Goal: Task Accomplishment & Management: Complete application form

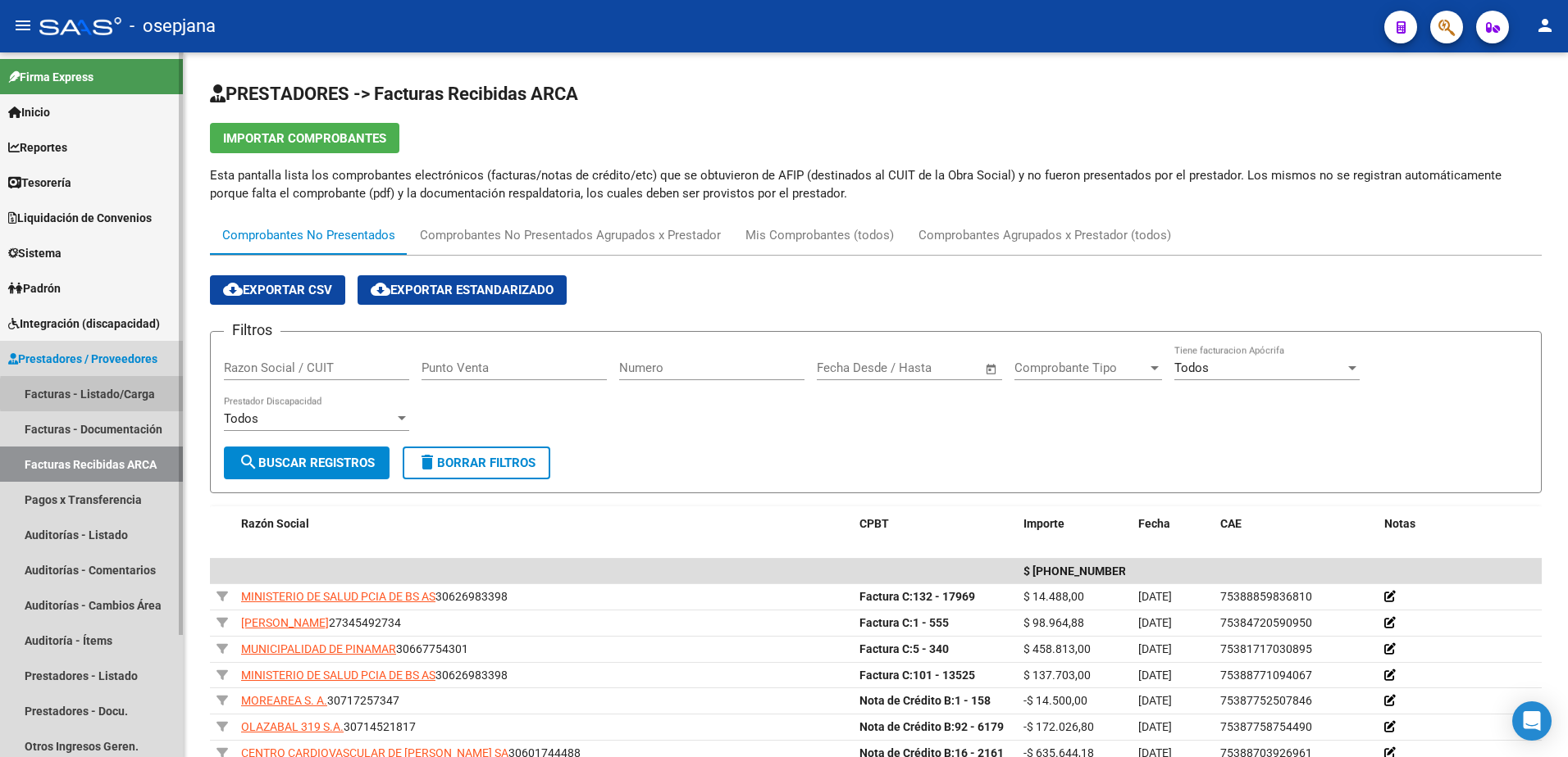
click at [140, 394] on link "Facturas - Listado/Carga" at bounding box center [91, 394] width 182 height 36
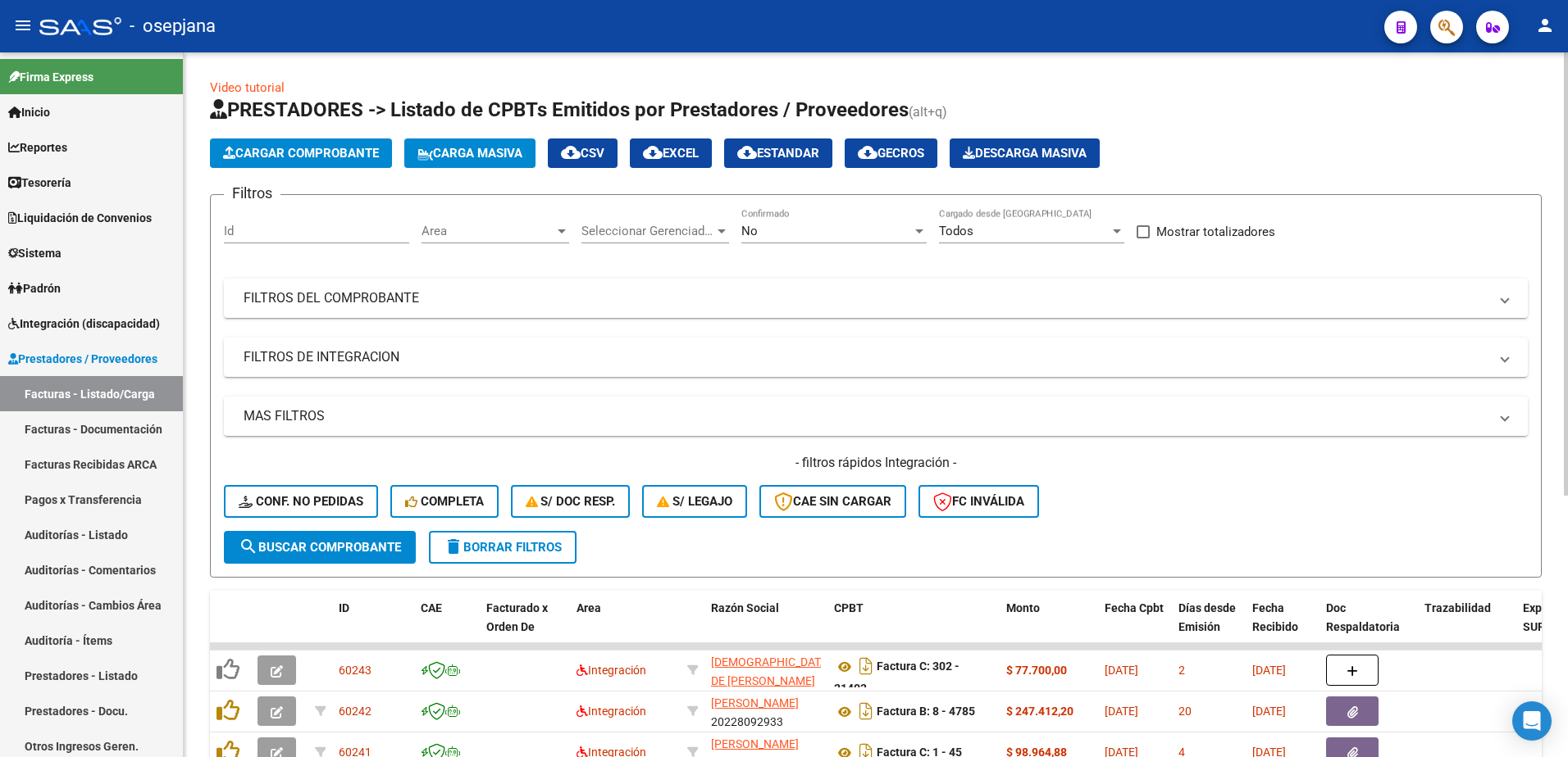
click at [863, 228] on div "No" at bounding box center [827, 231] width 170 height 15
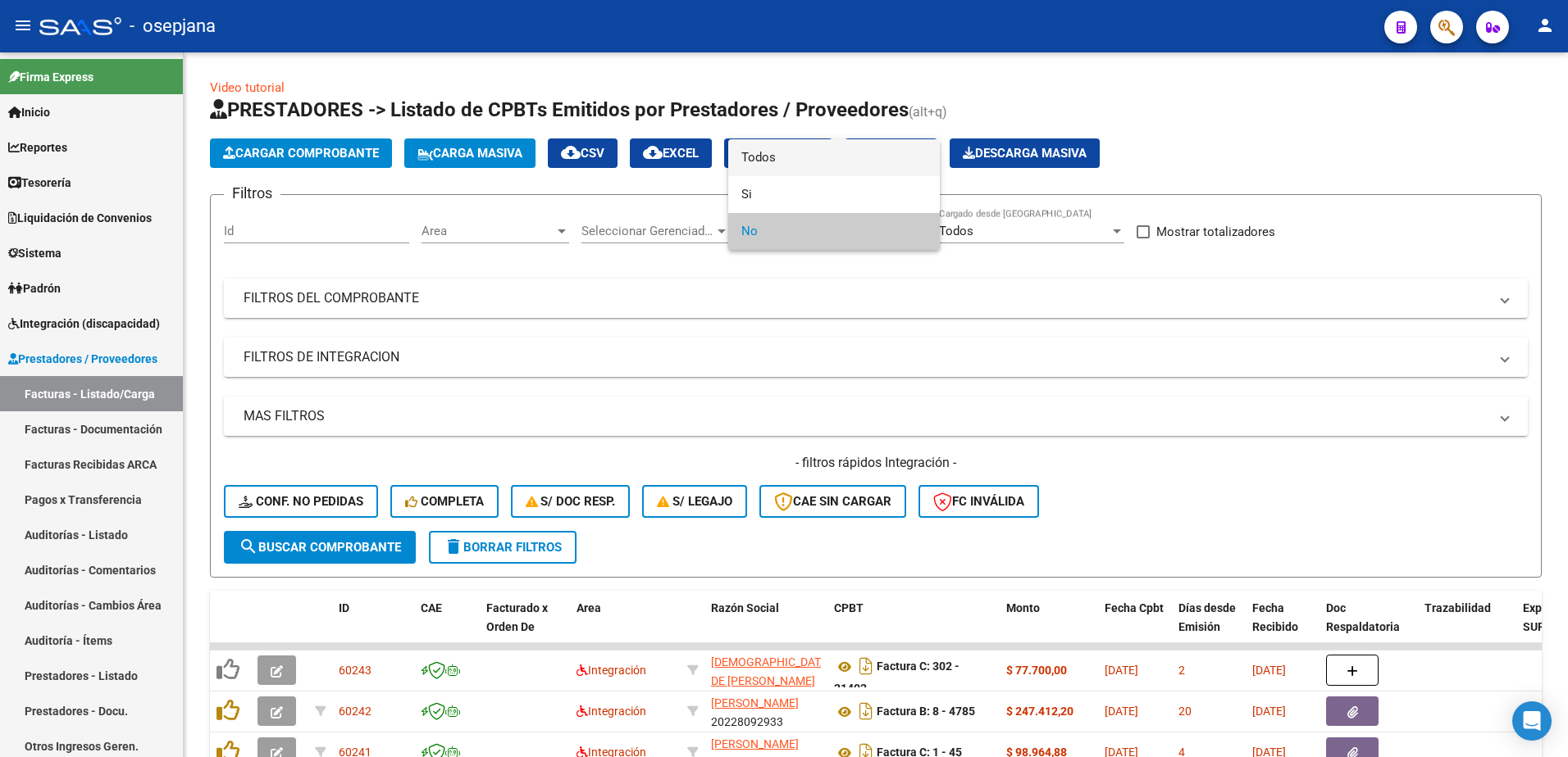
click at [840, 161] on span "Todos" at bounding box center [834, 158] width 185 height 37
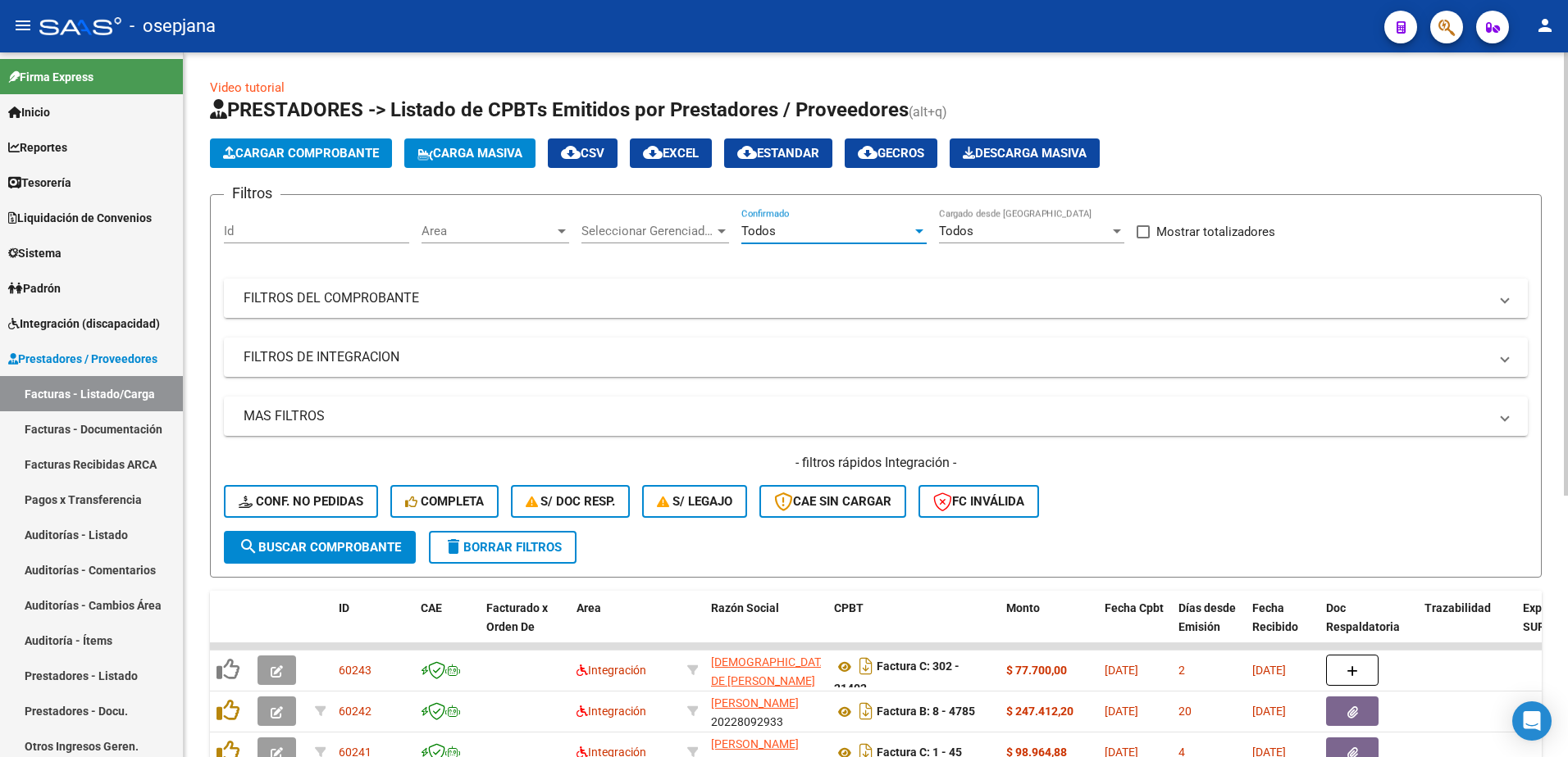
click at [724, 311] on mat-expansion-panel-header "FILTROS DEL COMPROBANTE" at bounding box center [875, 298] width 1303 height 40
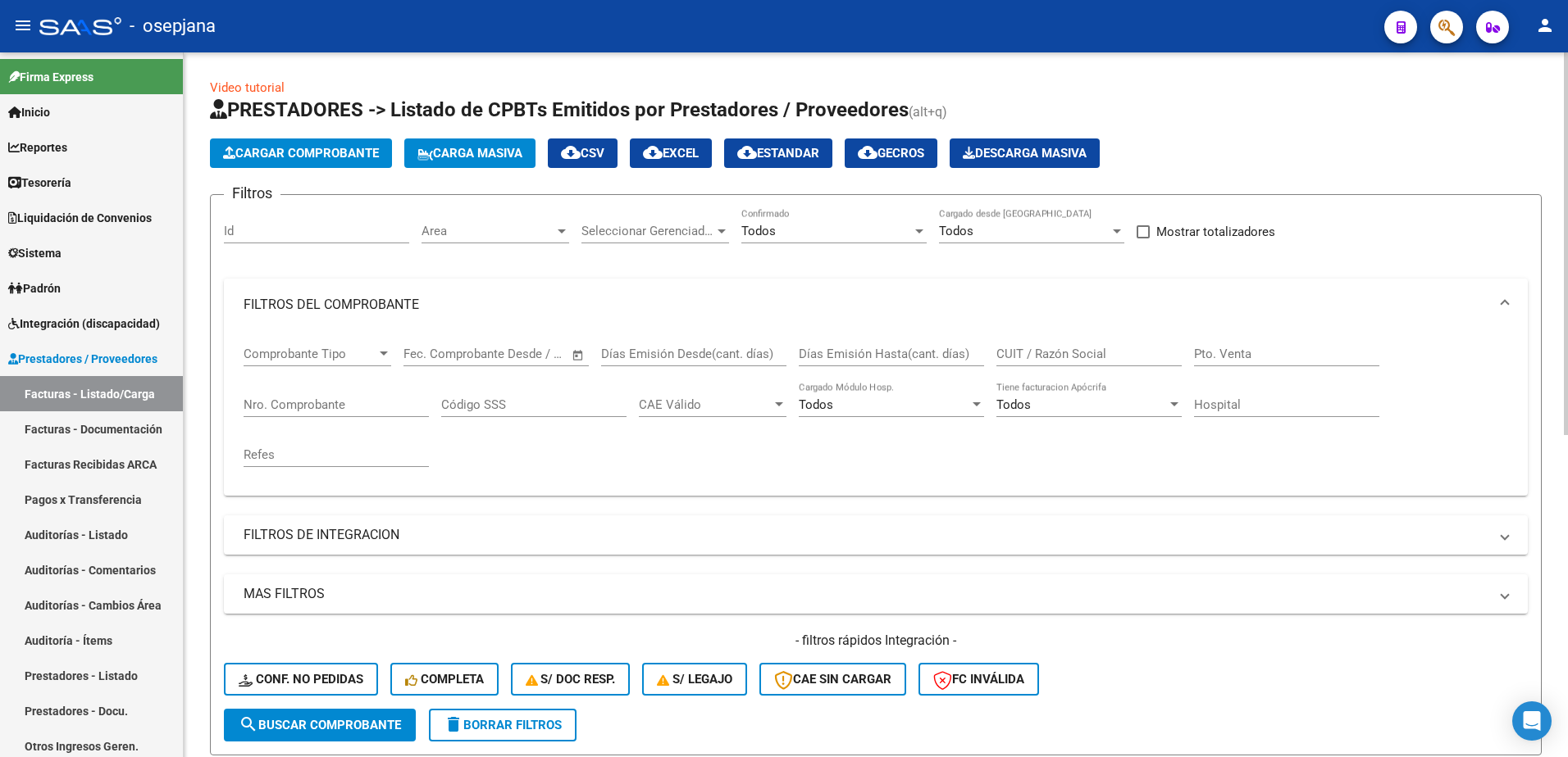
click at [320, 397] on input "Nro. Comprobante" at bounding box center [336, 404] width 185 height 15
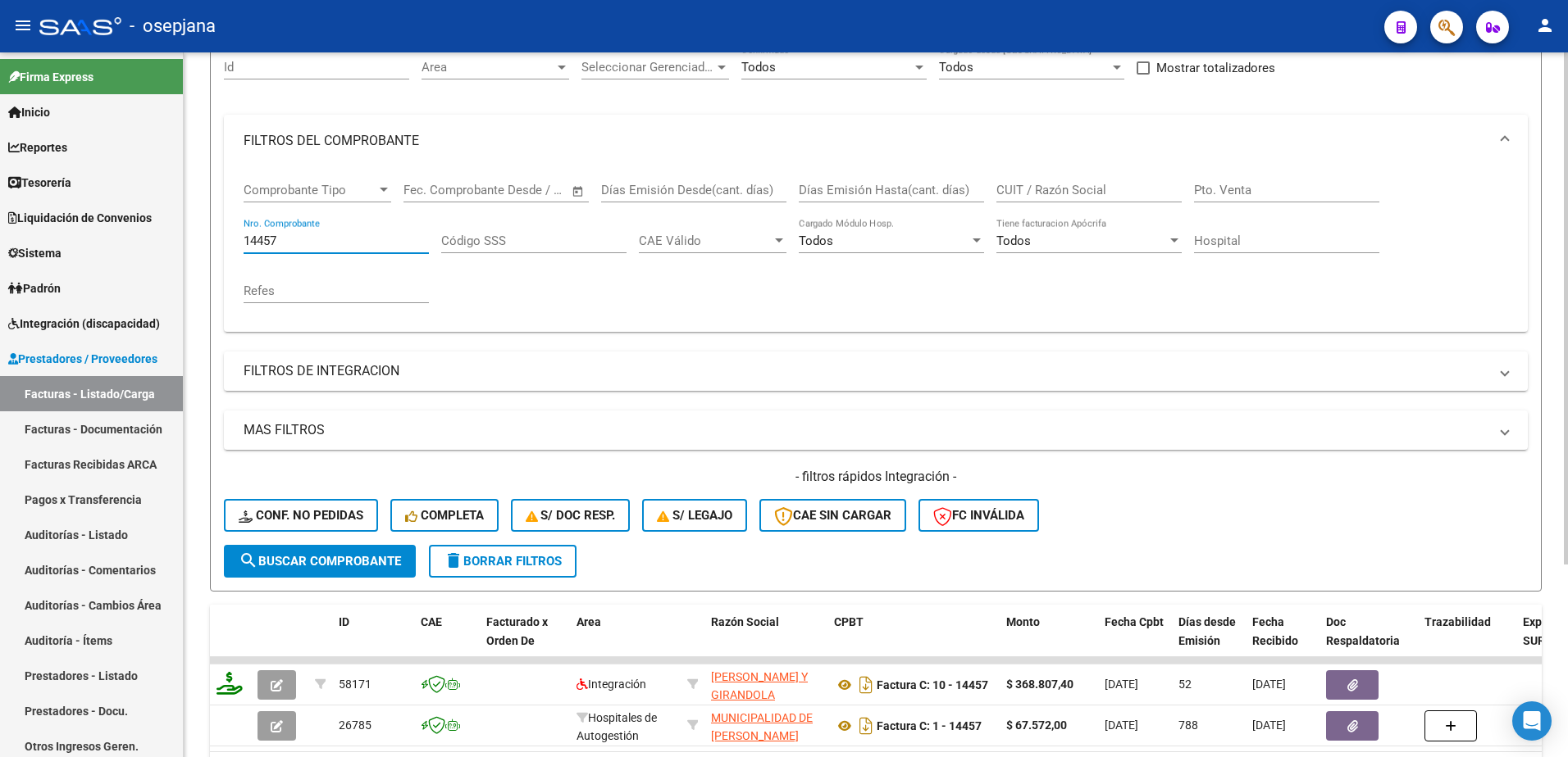
scroll to position [246, 0]
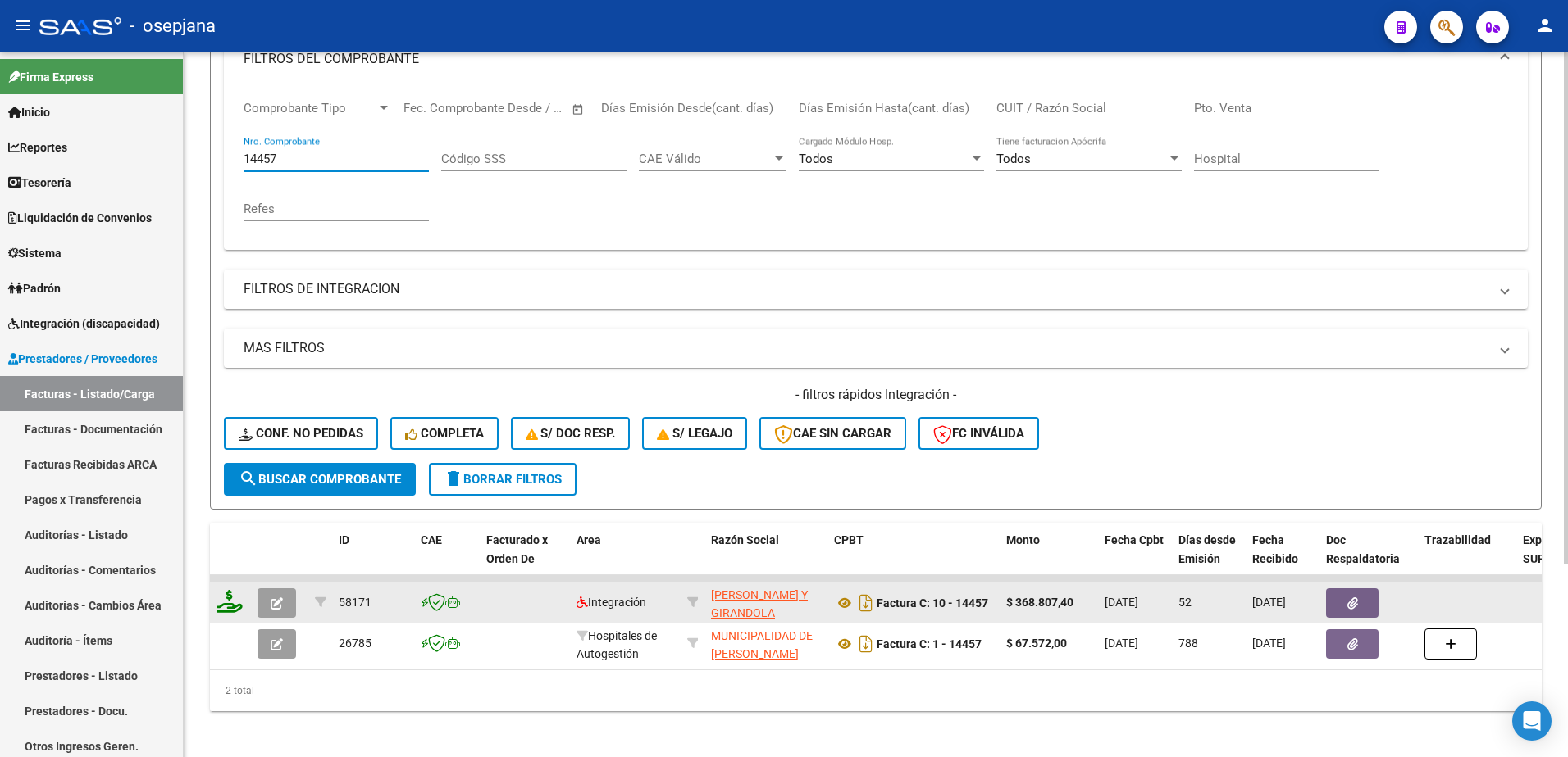
type input "14457"
click at [276, 603] on icon "button" at bounding box center [277, 603] width 12 height 12
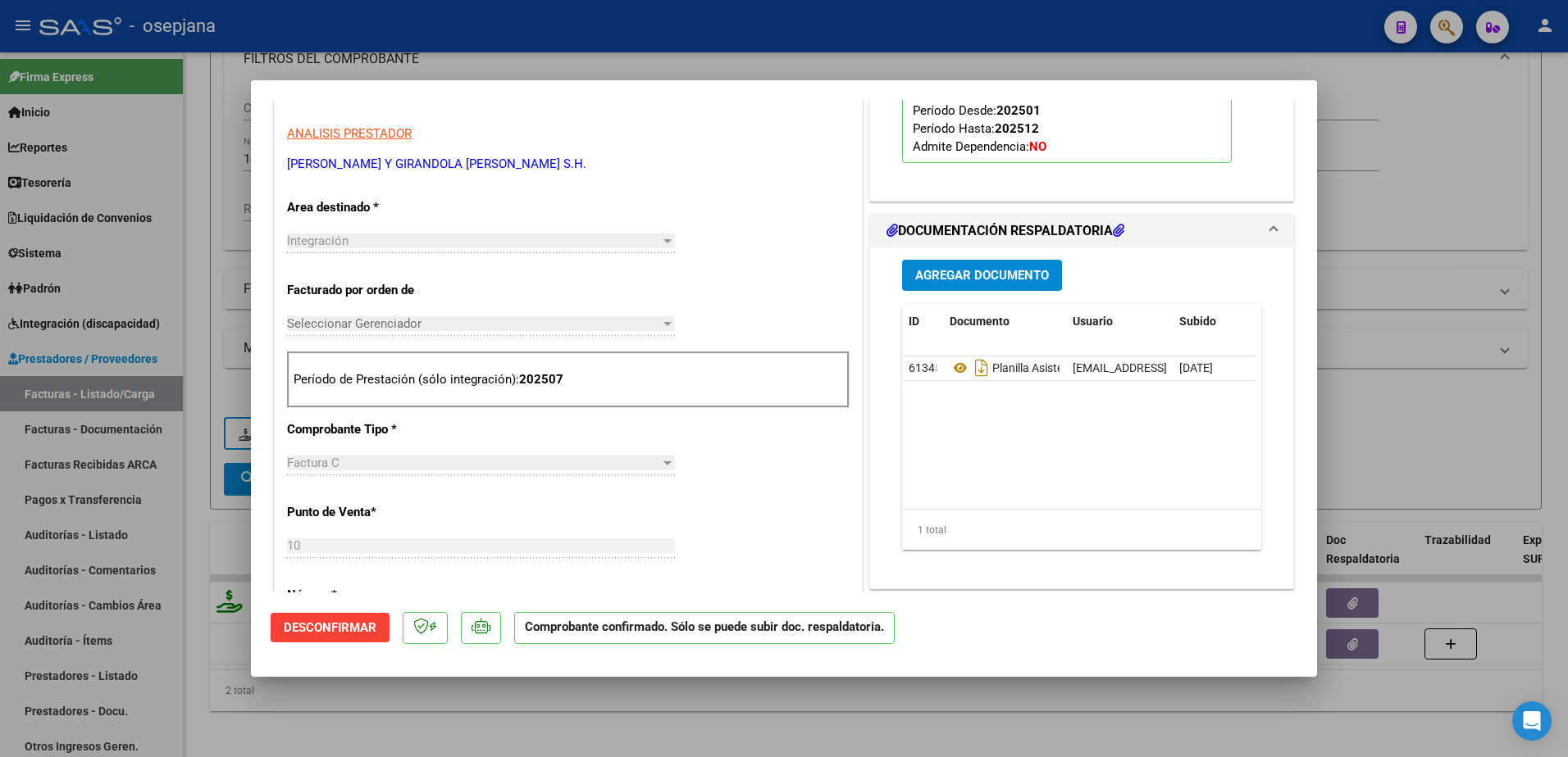
scroll to position [574, 0]
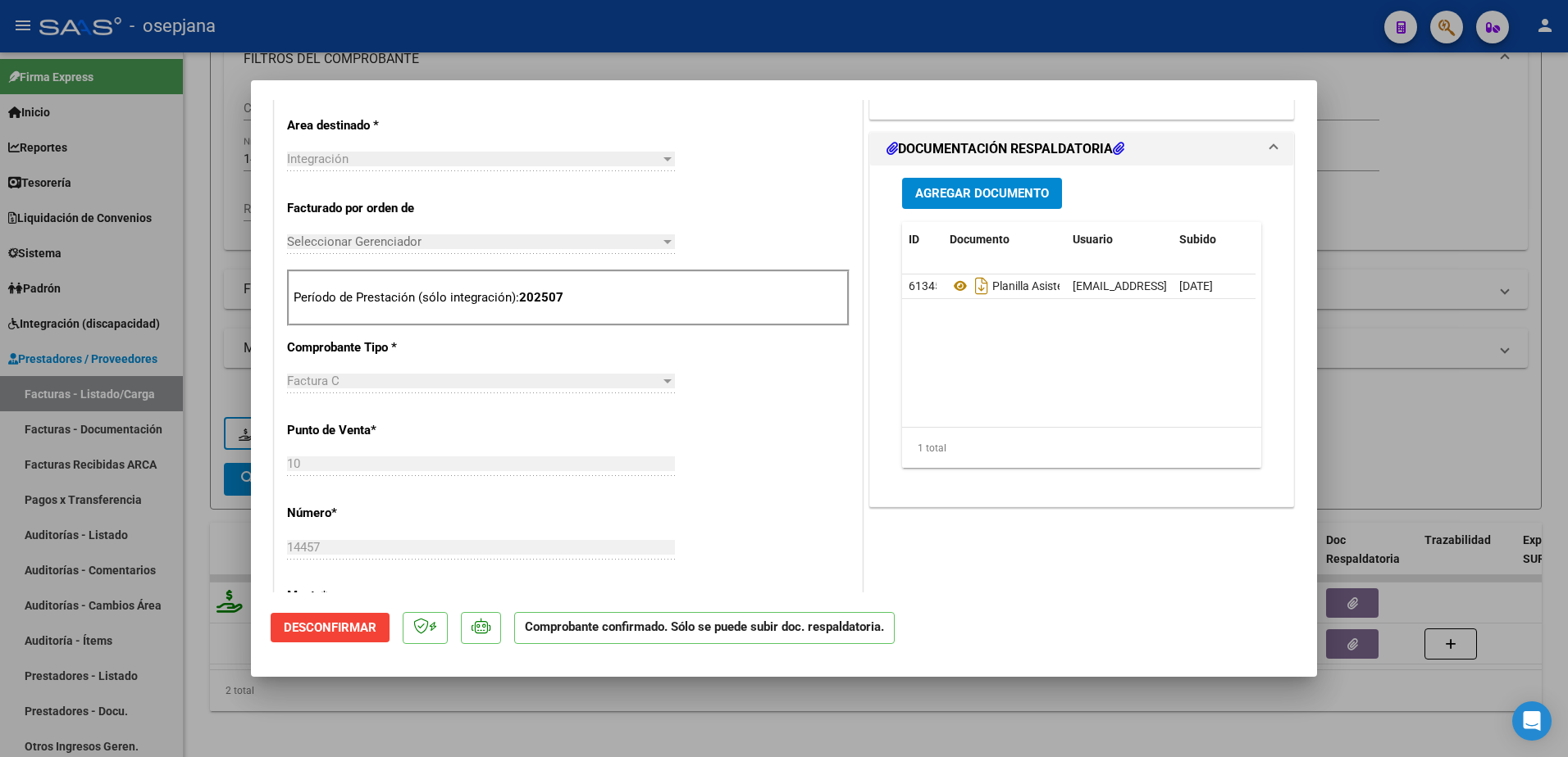
click at [663, 241] on div at bounding box center [667, 242] width 8 height 4
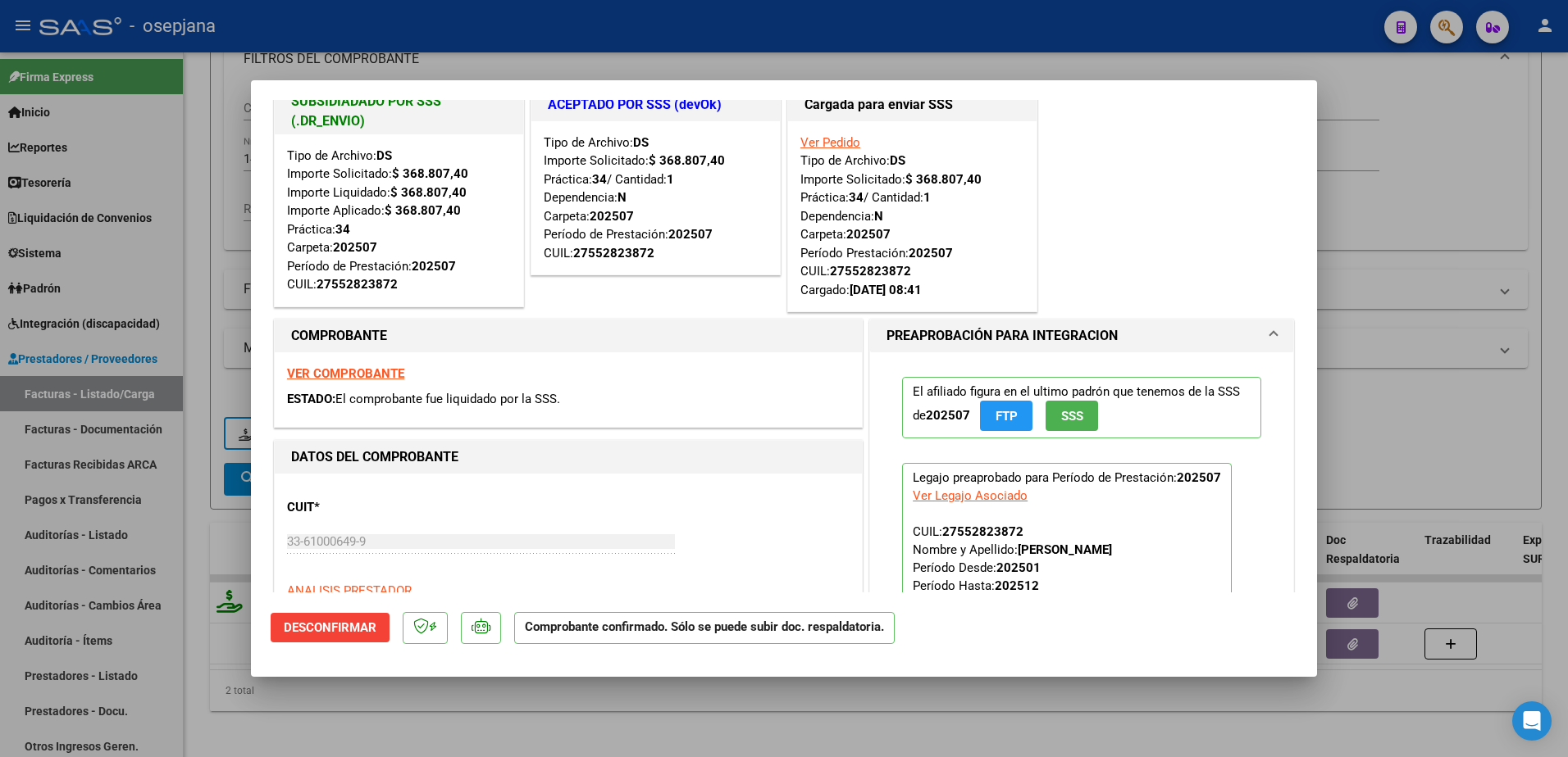
scroll to position [0, 0]
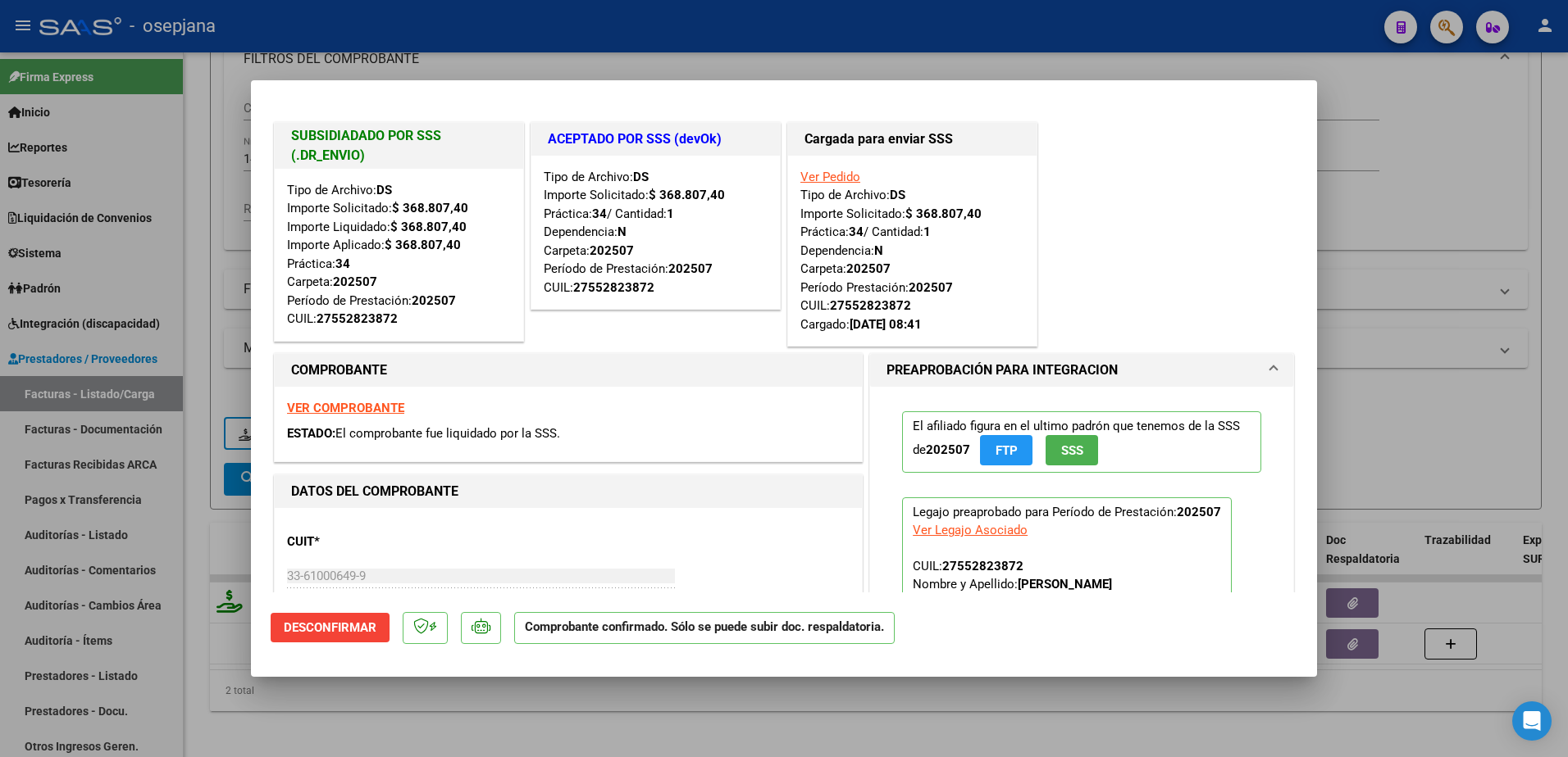
type input "$ 0,00"
